Goal: Transaction & Acquisition: Purchase product/service

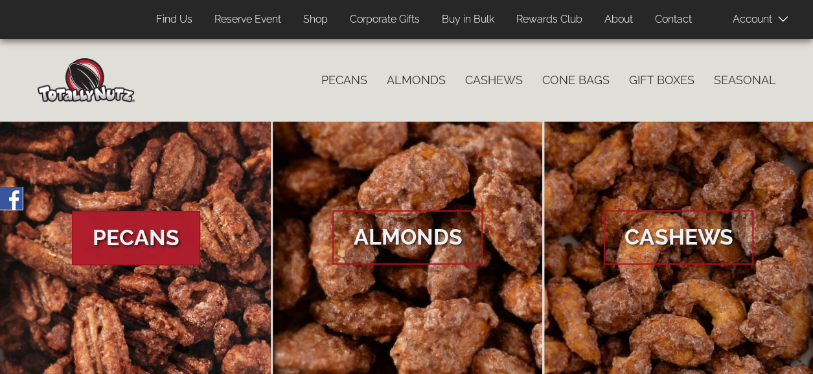
click at [168, 227] on span "Pecans" at bounding box center [136, 238] width 128 height 54
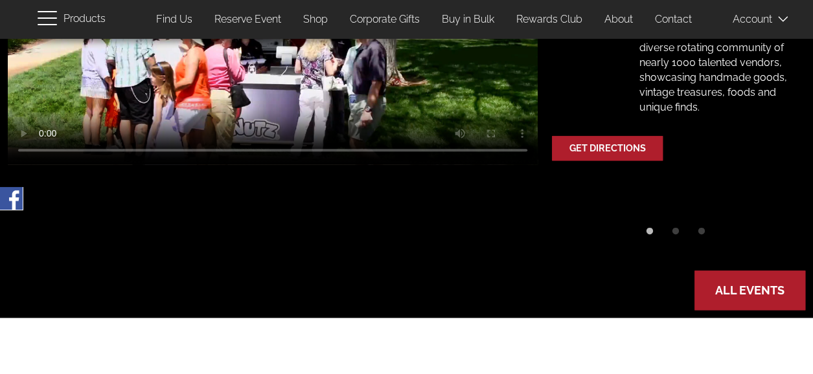
scroll to position [388, 0]
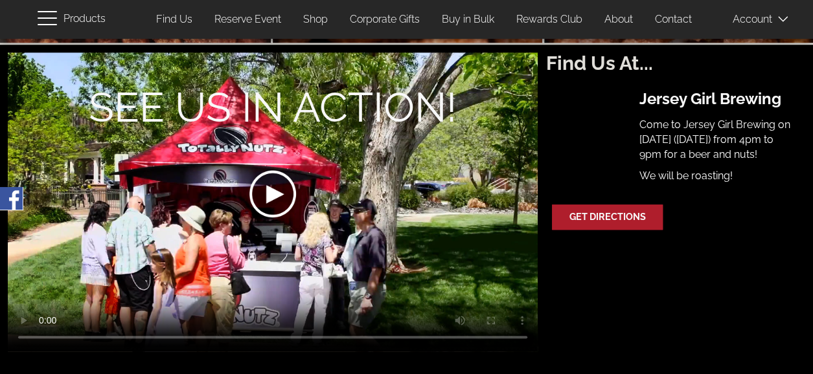
click at [316, 20] on link "Shop" at bounding box center [315, 19] width 44 height 25
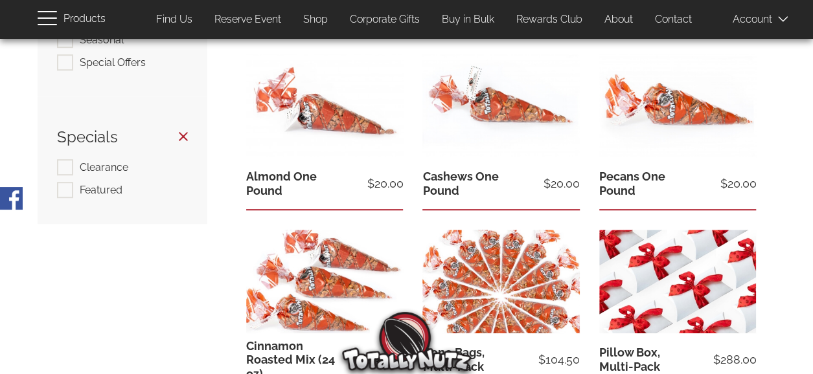
scroll to position [259, 0]
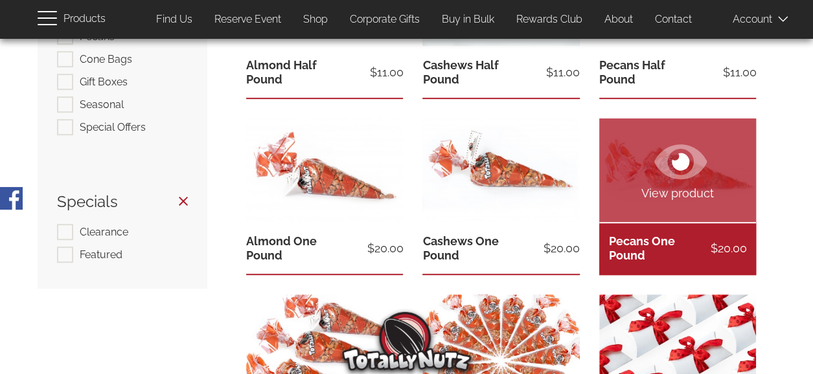
click at [649, 177] on link "View product" at bounding box center [677, 170] width 157 height 104
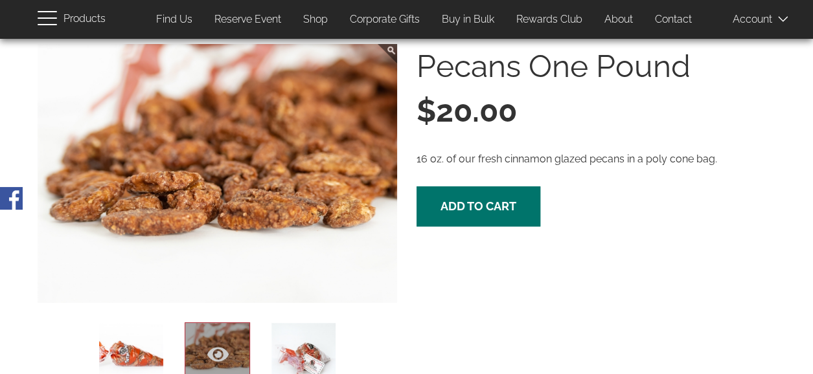
scroll to position [71, 0]
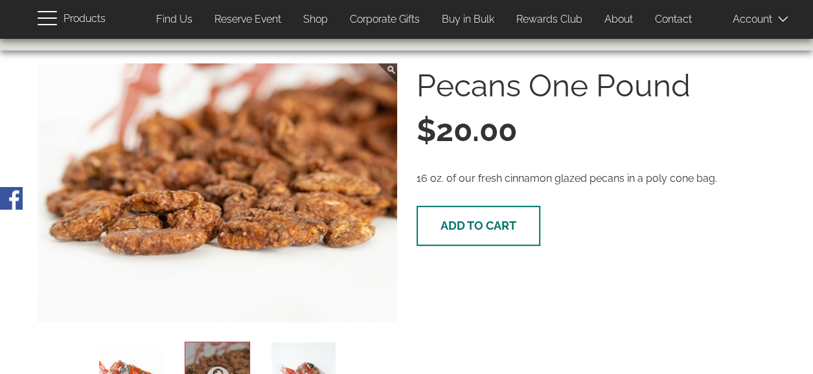
click at [462, 222] on span "Add to cart" at bounding box center [478, 226] width 76 height 14
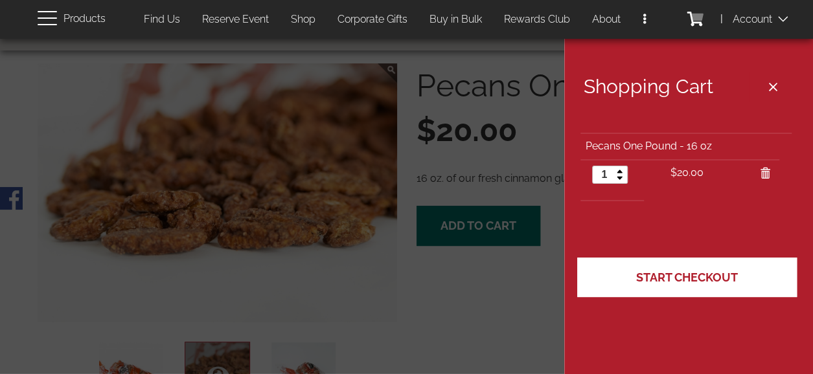
click at [663, 274] on span "Start Checkout" at bounding box center [687, 278] width 102 height 14
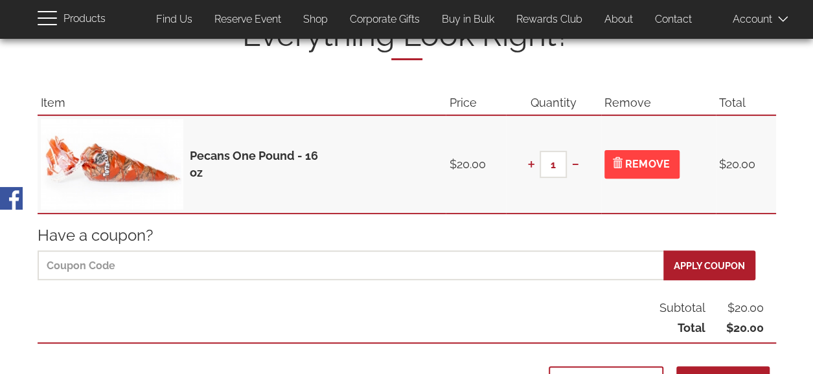
scroll to position [194, 0]
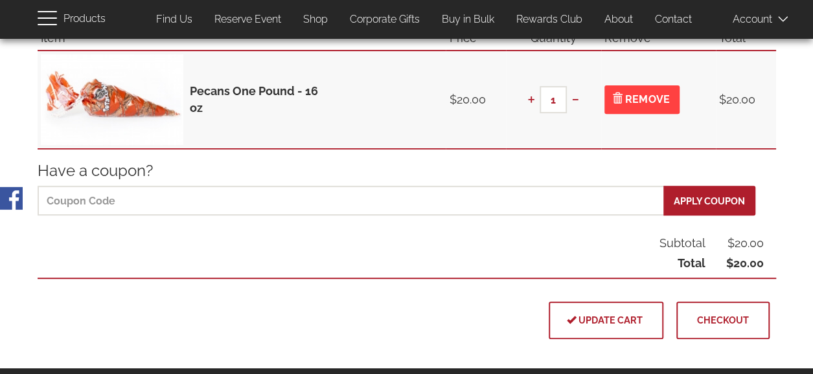
click at [719, 315] on span "Checkout" at bounding box center [723, 320] width 52 height 11
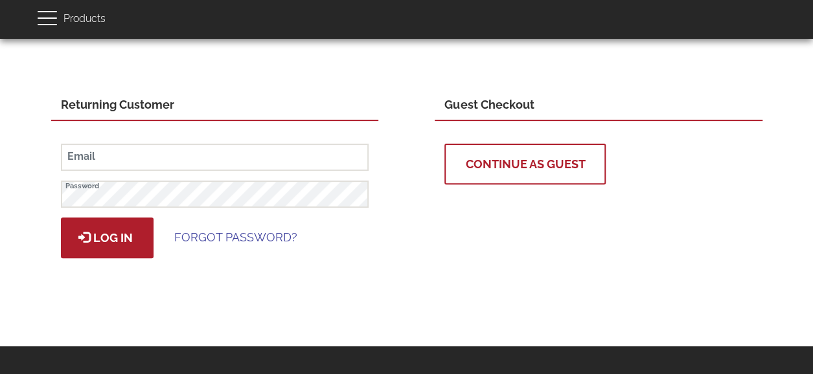
scroll to position [129, 0]
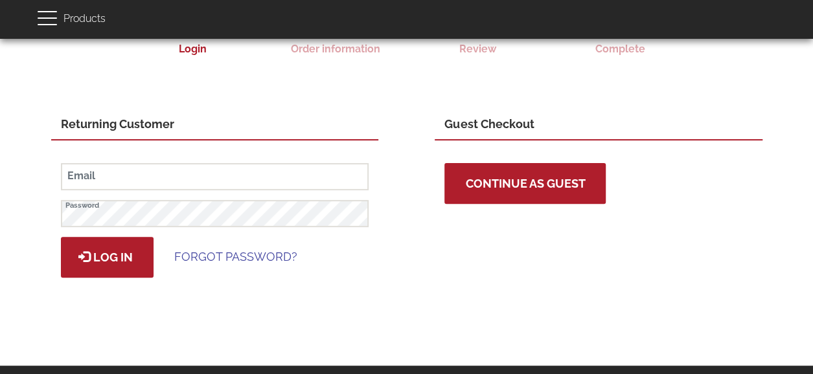
click at [526, 185] on span "Continue as Guest" at bounding box center [525, 184] width 120 height 14
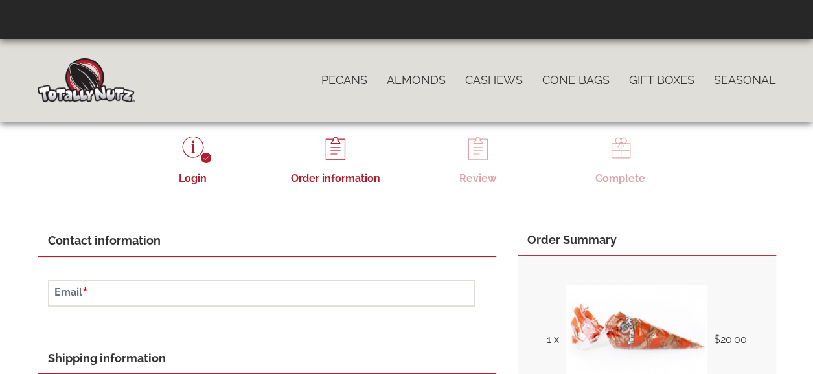
scroll to position [65, 0]
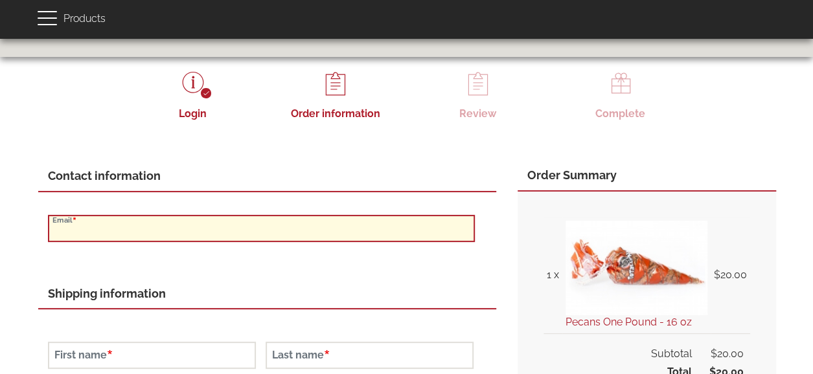
click at [409, 231] on input "Email" at bounding box center [261, 228] width 427 height 27
type input "v"
click at [401, 230] on input "Ver" at bounding box center [261, 228] width 427 height 27
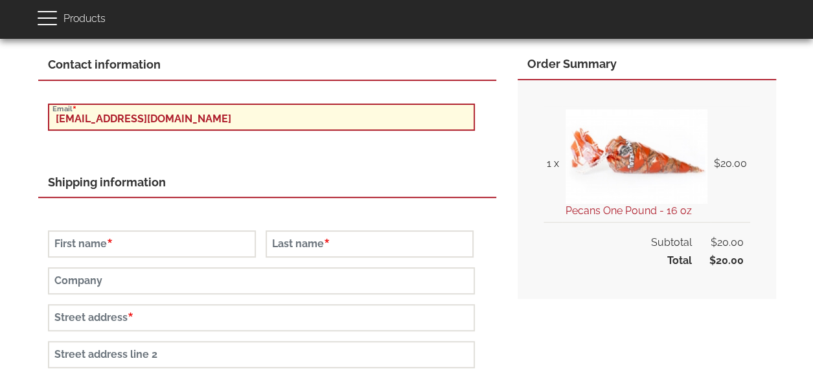
scroll to position [194, 0]
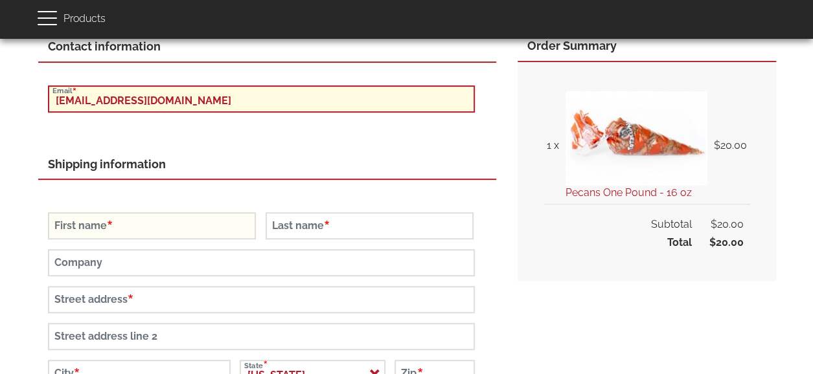
type input "[EMAIL_ADDRESS][DOMAIN_NAME]"
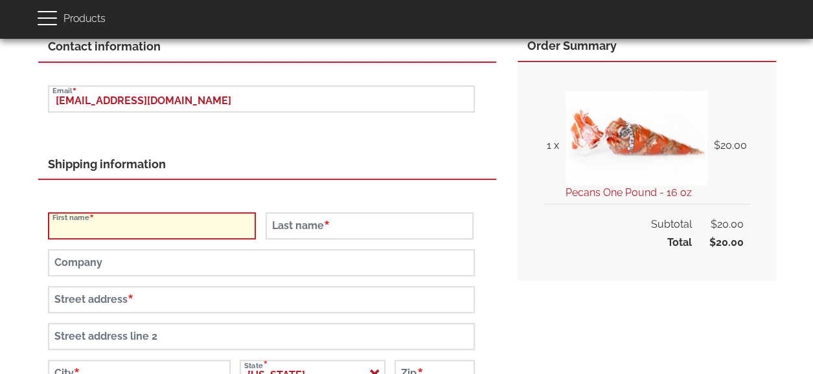
click at [179, 223] on input "First name" at bounding box center [152, 225] width 208 height 27
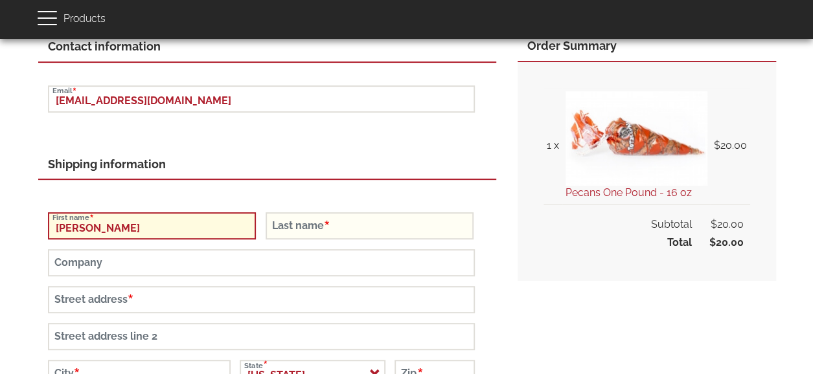
type input "[PERSON_NAME]"
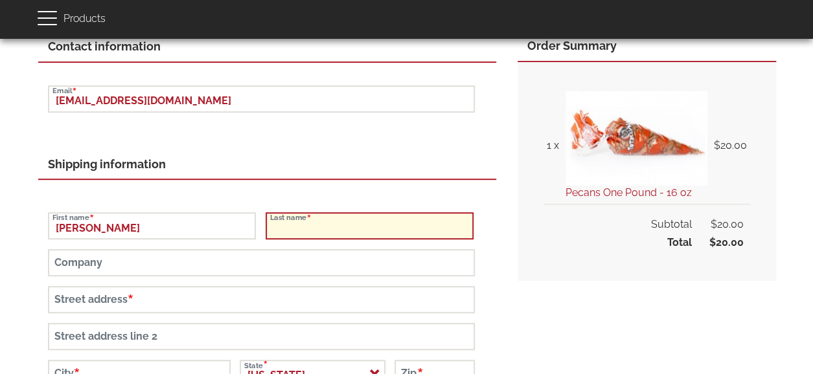
click at [333, 223] on input "Last name" at bounding box center [369, 225] width 208 height 27
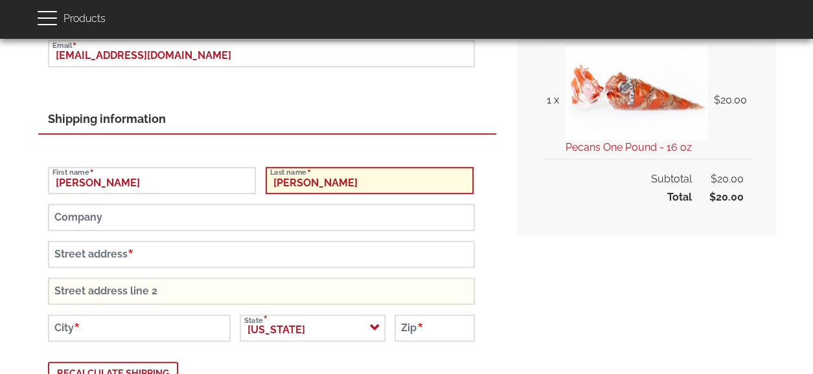
scroll to position [259, 0]
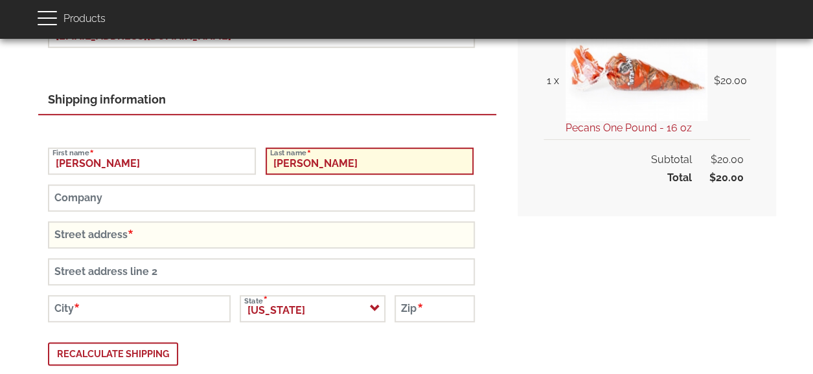
type input "[PERSON_NAME]"
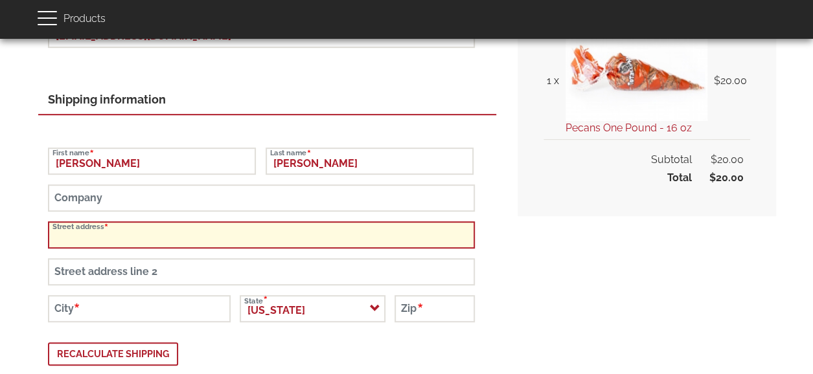
click at [285, 236] on input "Street address" at bounding box center [261, 234] width 427 height 27
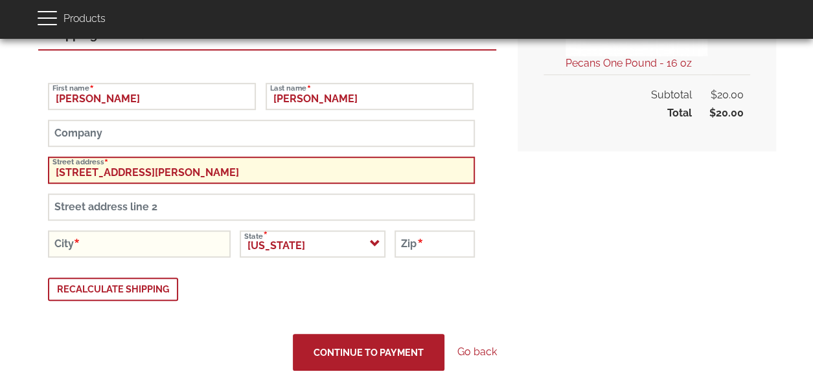
type input "121 Stewart Circle"
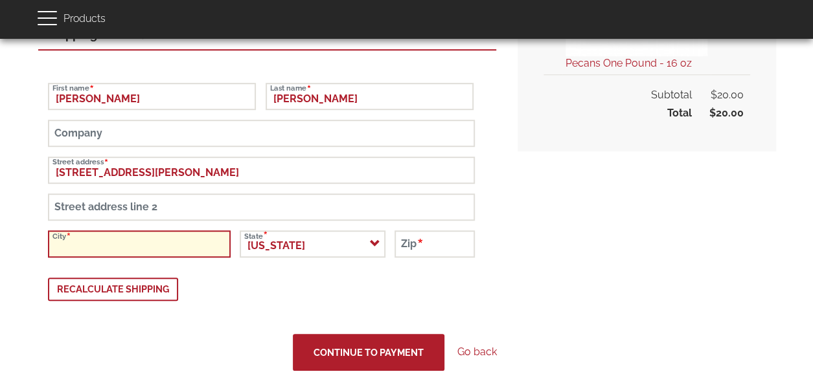
click at [157, 251] on input "City" at bounding box center [139, 243] width 183 height 27
type input "s"
type input "Suffern"
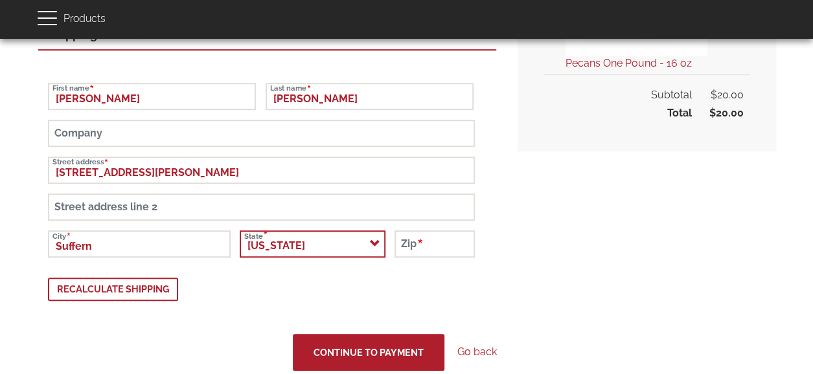
click at [364, 241] on select "- Select - Alabama Alaska American Samoa Arizona Arkansas Armed Forces (AA) Arm…" at bounding box center [313, 243] width 146 height 27
select select "NY"
click at [244, 230] on select "- Select - Alabama Alaska American Samoa Arizona Arkansas Armed Forces (AA) Arm…" at bounding box center [313, 243] width 146 height 27
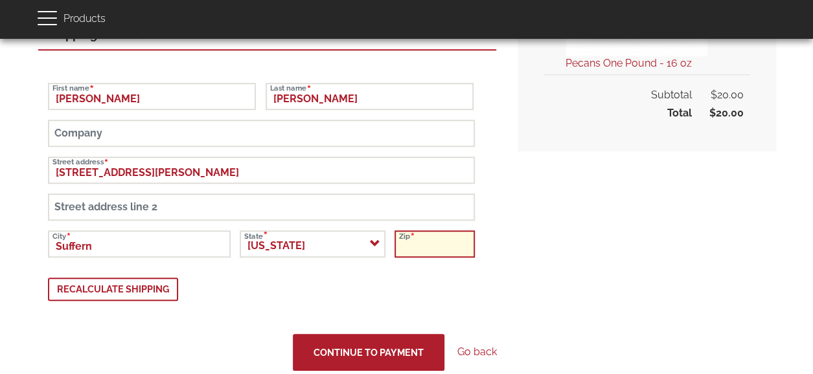
click at [412, 238] on input "Zip" at bounding box center [434, 243] width 80 height 27
type input "10901"
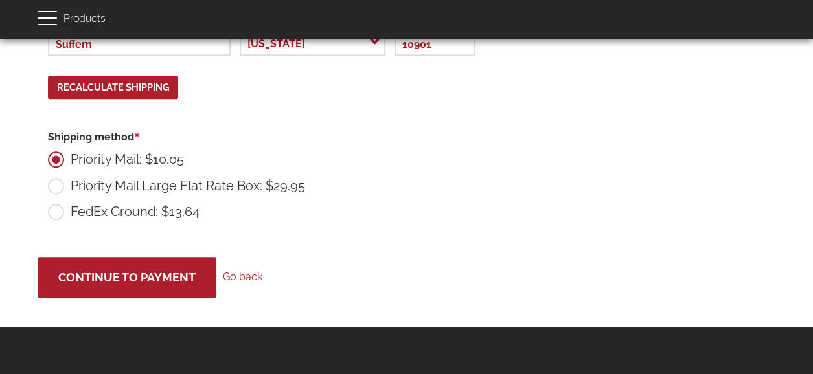
scroll to position [497, 0]
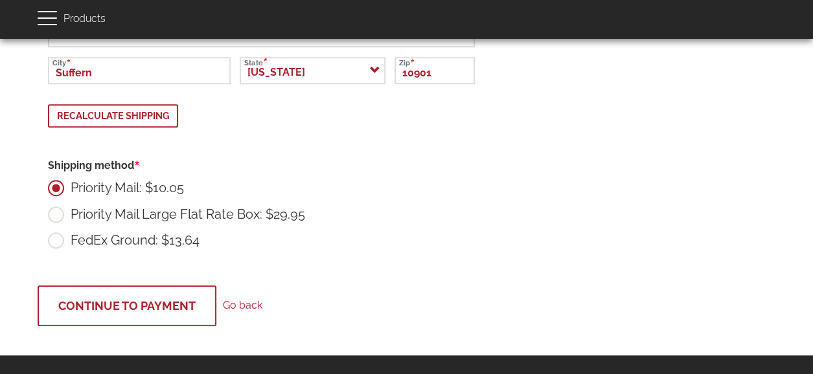
click at [150, 299] on span "Continue to Payment" at bounding box center [126, 306] width 137 height 14
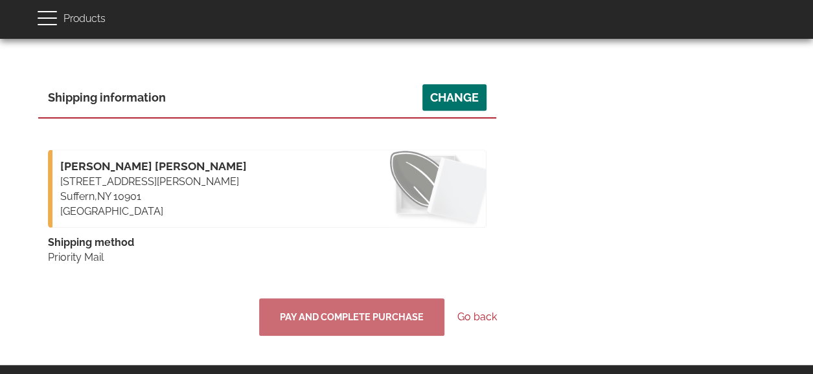
scroll to position [453, 0]
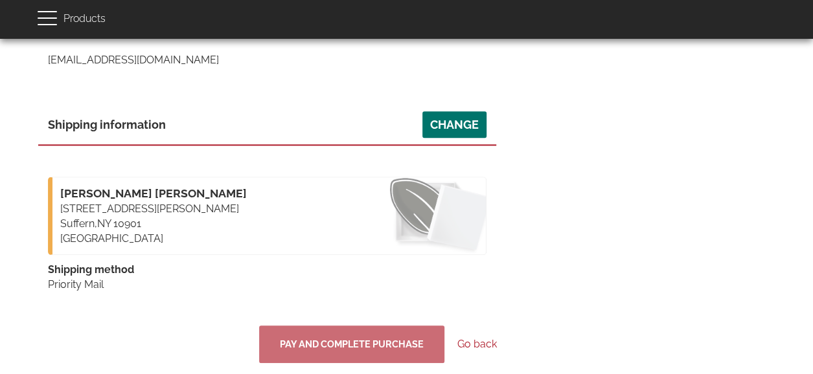
click at [480, 339] on link "Go back" at bounding box center [476, 344] width 39 height 15
click at [482, 342] on link "Go back" at bounding box center [476, 344] width 39 height 15
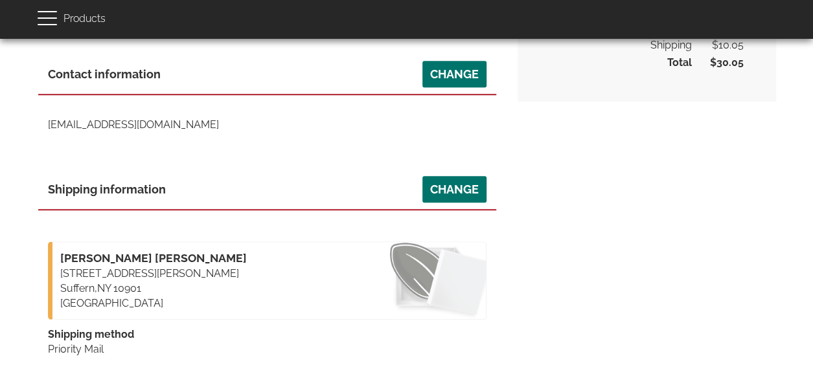
scroll to position [371, 0]
